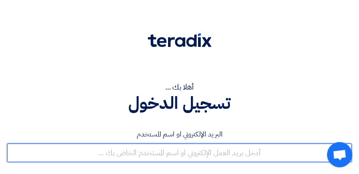
type input "[EMAIL_ADDRESS][DOMAIN_NAME]"
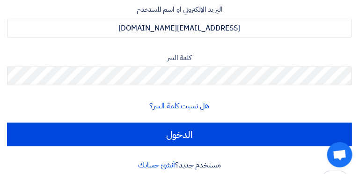
scroll to position [133, 0]
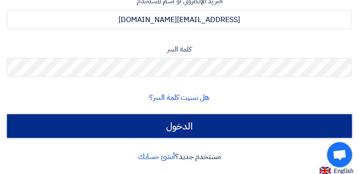
click at [270, 121] on input "الدخول" at bounding box center [179, 125] width 345 height 23
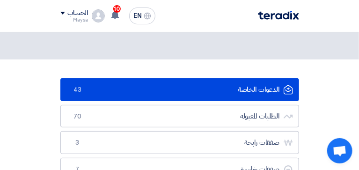
scroll to position [27, 0]
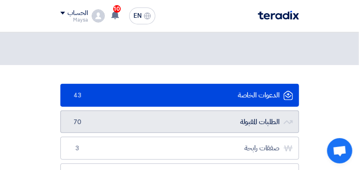
click at [299, 110] on link "الطلبات المقبولة الطلبات المقبولة 70" at bounding box center [179, 121] width 239 height 23
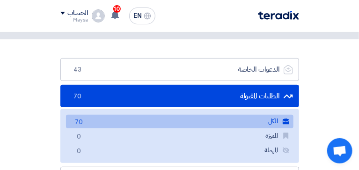
scroll to position [56, 0]
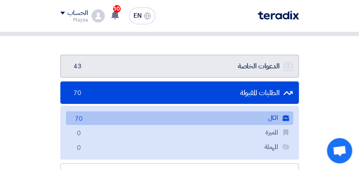
click at [299, 55] on link "الدعوات الخاصة الدعوات الخاصة 43" at bounding box center [179, 66] width 239 height 23
